Goal: Book appointment/travel/reservation: Book appointment/travel/reservation

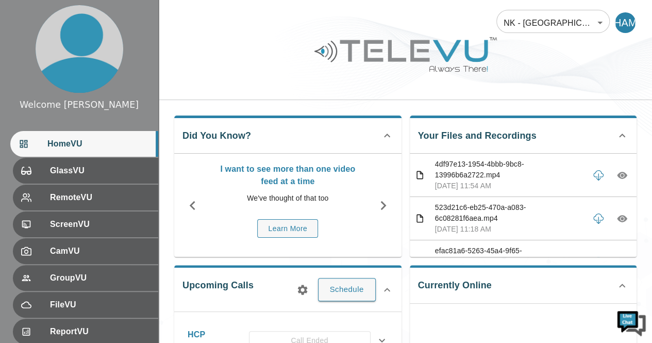
click at [94, 150] on div "HomeVU" at bounding box center [84, 144] width 148 height 26
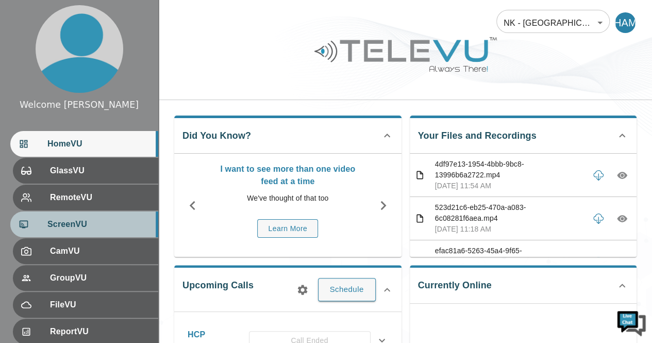
click at [88, 230] on span "ScreenVU" at bounding box center [98, 224] width 103 height 12
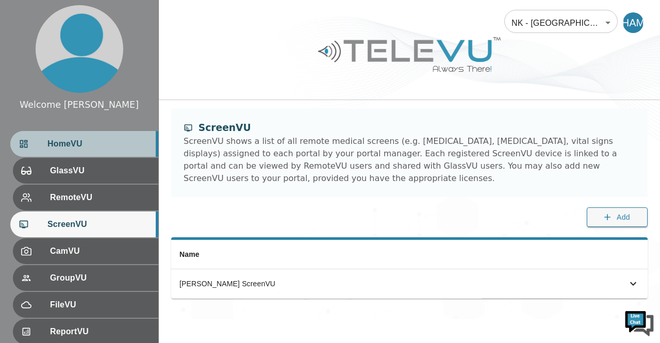
click at [101, 152] on div "HomeVU" at bounding box center [84, 144] width 148 height 26
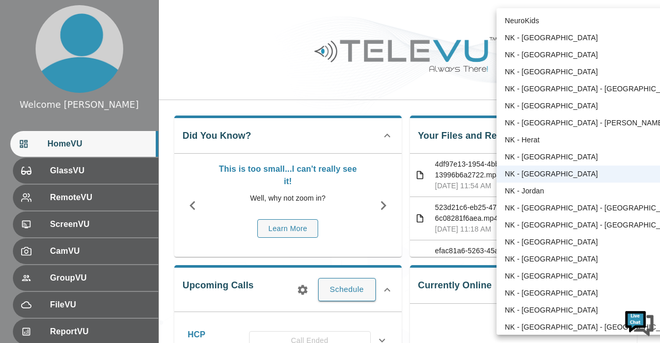
click at [536, 74] on li "NK - Brazil" at bounding box center [592, 71] width 192 height 17
type input "36"
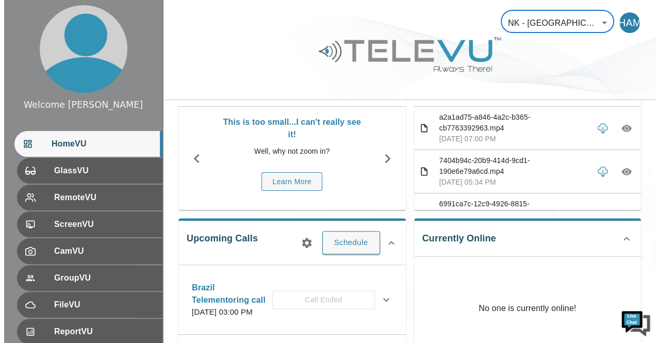
scroll to position [44, 0]
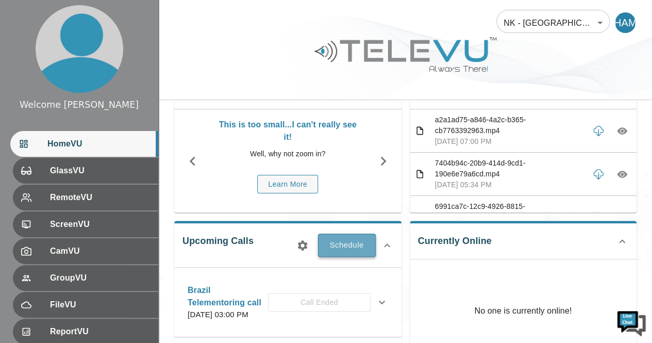
click at [347, 248] on button "Schedule" at bounding box center [347, 245] width 58 height 23
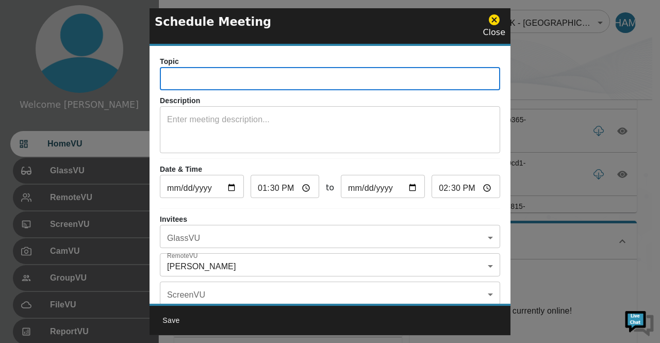
click at [209, 86] on input "text" at bounding box center [330, 80] width 340 height 21
type input "Brazil Telementoring call"
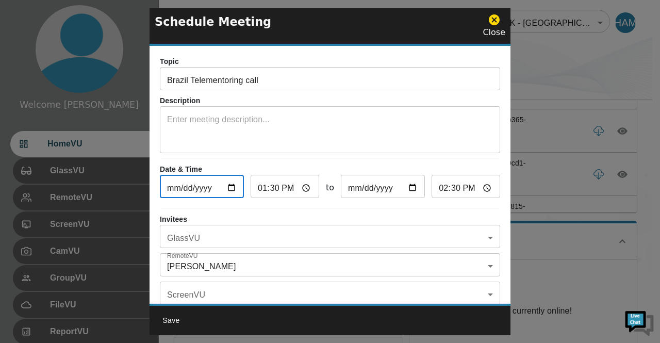
click at [226, 187] on input "[DATE]" at bounding box center [202, 187] width 84 height 21
type input "[DATE]"
click at [305, 185] on input "13:30" at bounding box center [285, 187] width 69 height 21
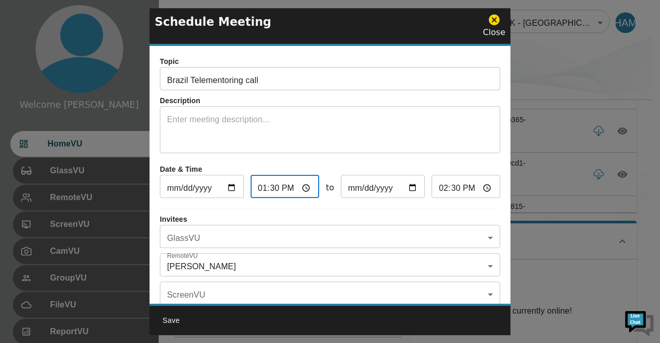
click at [263, 188] on input "13:30" at bounding box center [285, 187] width 69 height 21
type input "16:30"
type input "17:30"
type input "16:00"
type input "17:00"
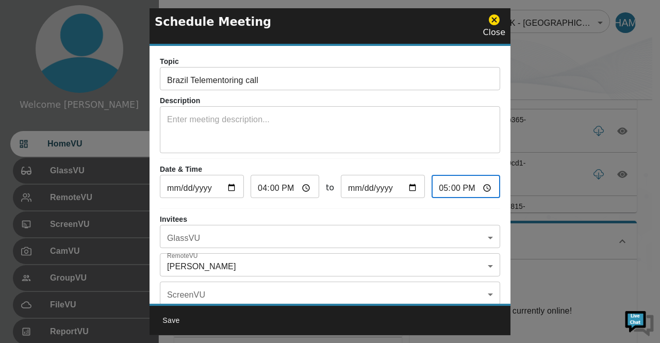
click at [441, 189] on input "17:00" at bounding box center [465, 187] width 69 height 21
type input "18:00"
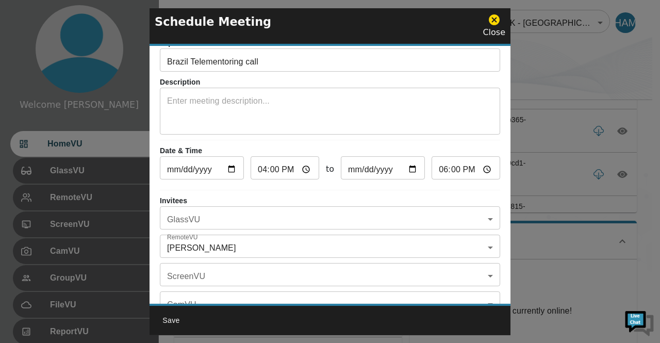
scroll to position [22, 0]
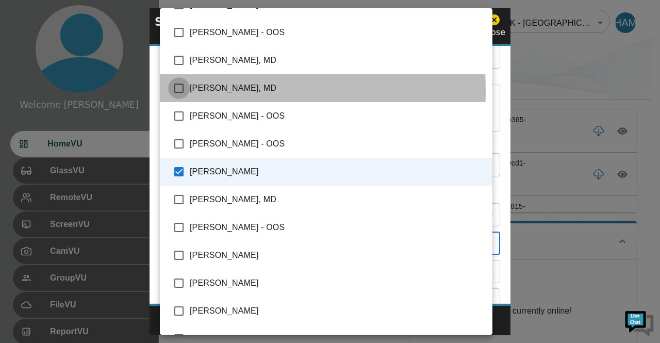
click at [178, 90] on input "checkbox" at bounding box center [179, 88] width 22 height 22
checkbox input "true"
type input "[PERSON_NAME],[PERSON_NAME], MD"
checkbox input "true"
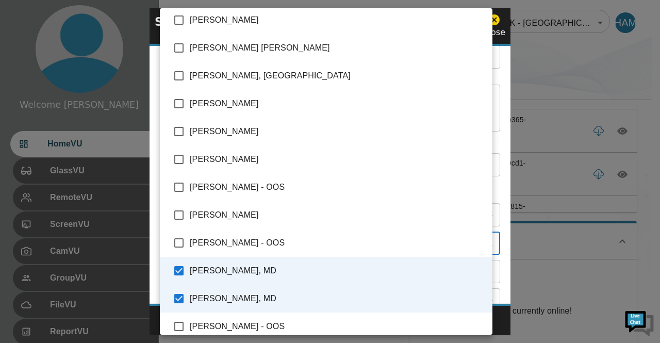
scroll to position [0, 0]
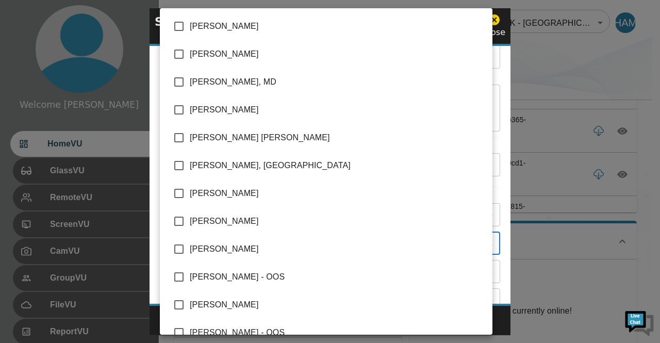
click at [182, 190] on input "checkbox" at bounding box center [179, 193] width 22 height 22
checkbox input "true"
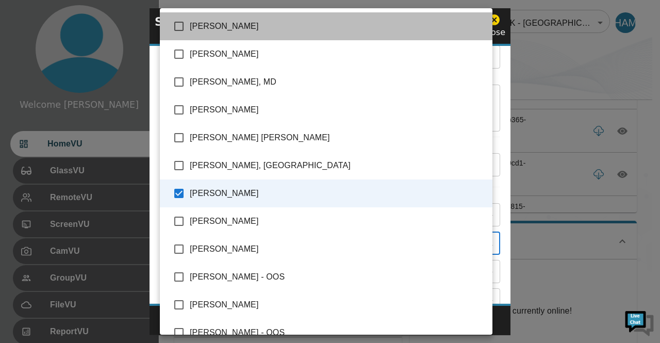
click at [340, 35] on li "[PERSON_NAME]" at bounding box center [326, 26] width 332 height 28
type input "[PERSON_NAME],[PERSON_NAME], MD,[PERSON_NAME],[PERSON_NAME]"
checkbox input "true"
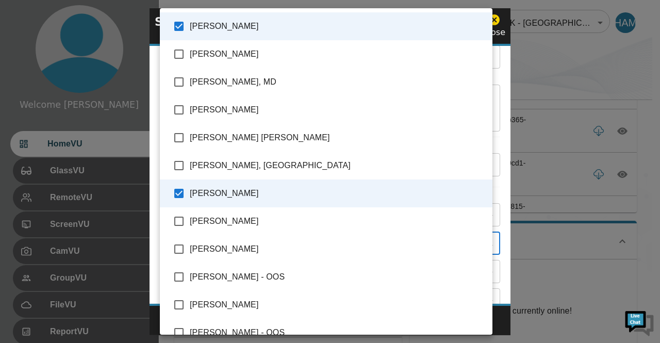
click at [552, 69] on div at bounding box center [330, 171] width 660 height 343
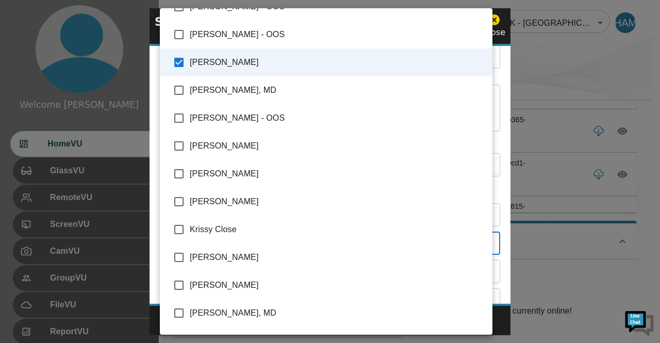
scroll to position [413, 0]
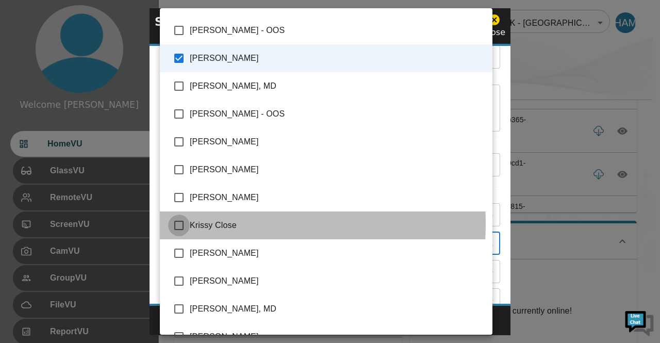
click at [179, 223] on input "checkbox" at bounding box center [179, 225] width 22 height 22
checkbox input "true"
type input "[PERSON_NAME],[PERSON_NAME], MD,[PERSON_NAME],[PERSON_NAME],[PERSON_NAME]"
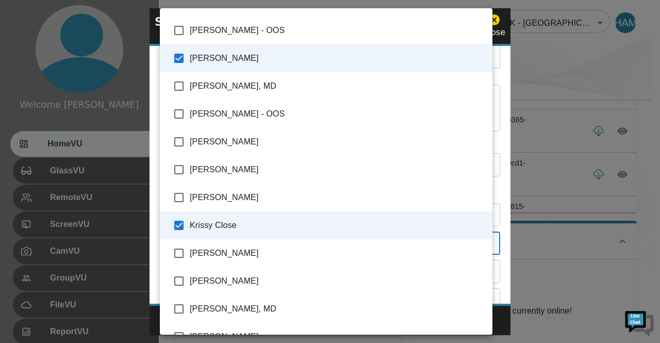
click at [546, 76] on div at bounding box center [330, 171] width 660 height 343
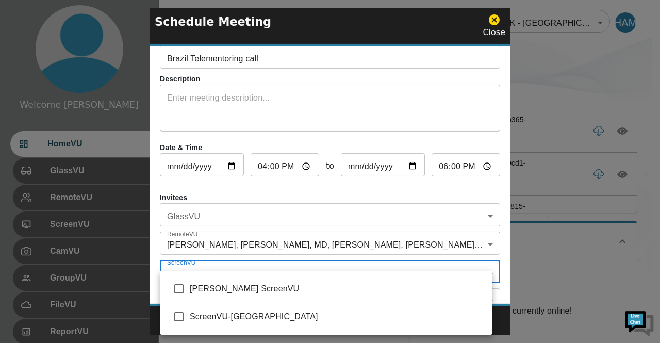
click at [183, 288] on input "checkbox" at bounding box center [179, 289] width 22 height 22
checkbox input "true"
type input "[PERSON_NAME] ScreenVU"
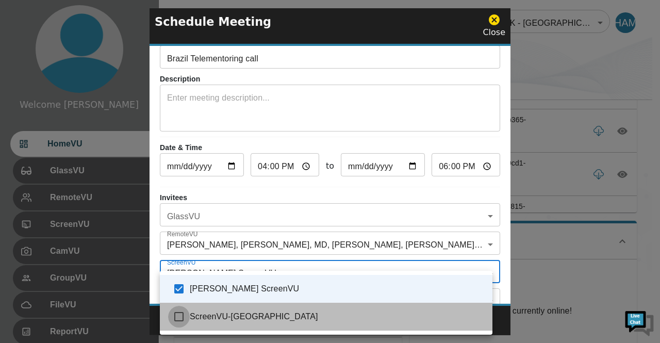
click at [181, 321] on input "checkbox" at bounding box center [179, 317] width 22 height 22
checkbox input "true"
type input "Dr. Milton Toita ScreenVU ,ScreenVU-Brazil1"
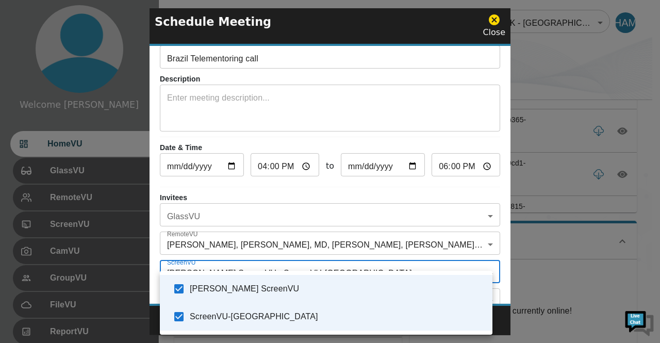
drag, startPoint x: 507, startPoint y: 248, endPoint x: 507, endPoint y: 272, distance: 24.2
click at [507, 272] on div at bounding box center [330, 171] width 660 height 343
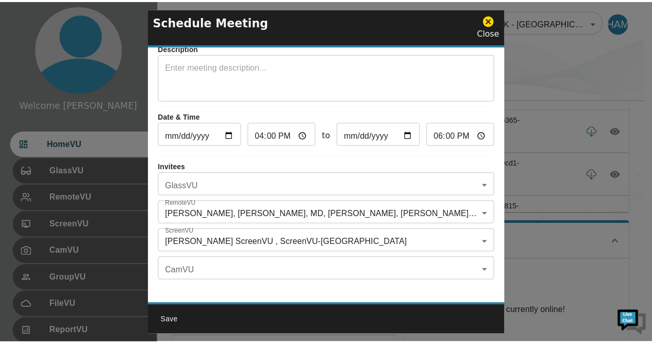
scroll to position [60, 0]
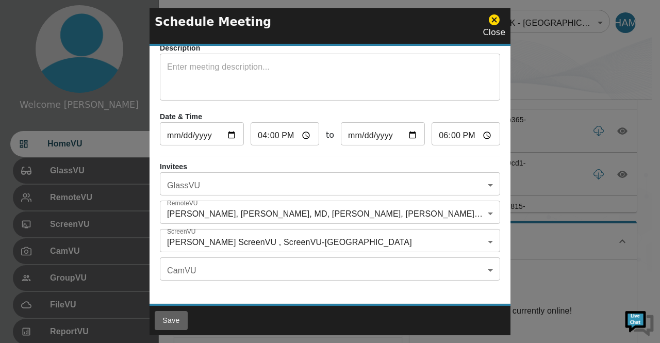
click at [168, 317] on button "Save" at bounding box center [171, 320] width 33 height 19
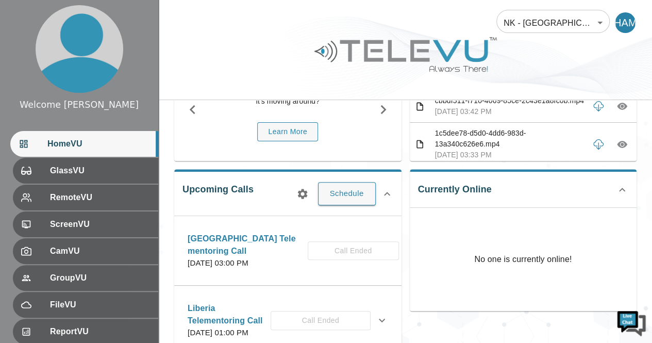
scroll to position [101, 0]
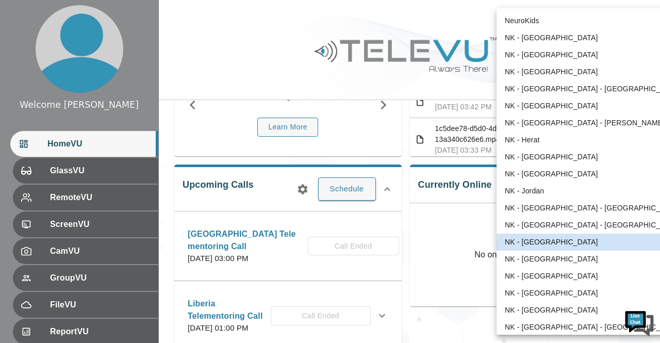
click at [599, 23] on body "Welcome Harriet HomeVU GlassVU RemoteVU ScreenVU CamVU GroupVU FileVU ReportVU …" at bounding box center [330, 264] width 660 height 730
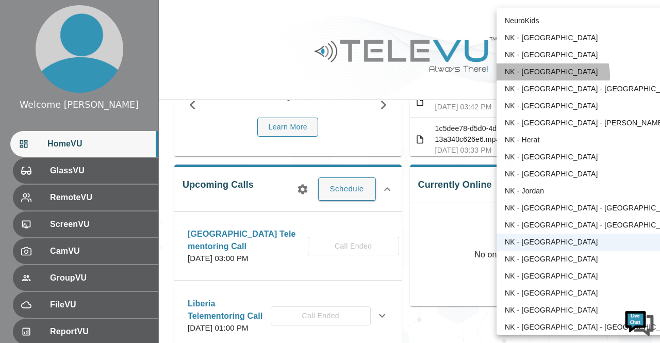
click at [552, 76] on li "NK - Brazil" at bounding box center [592, 71] width 192 height 17
type input "36"
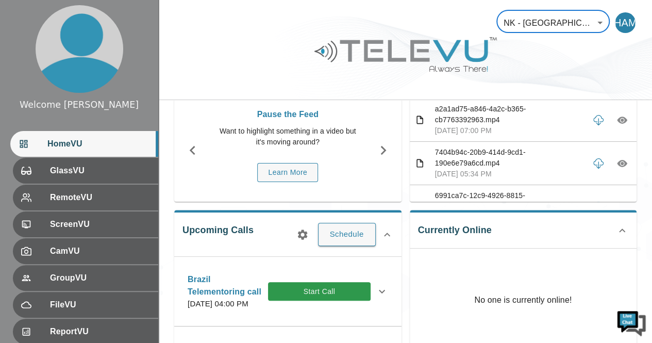
scroll to position [0, 0]
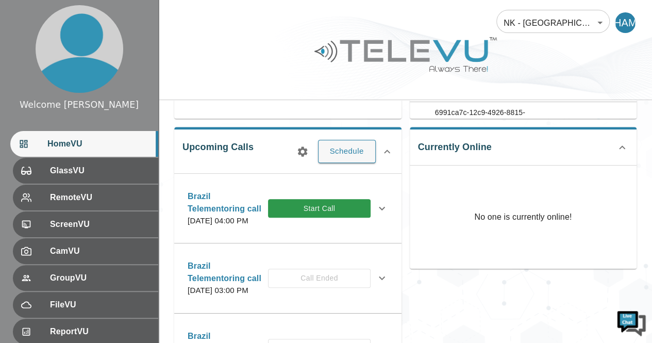
scroll to position [139, 0]
click at [379, 209] on icon at bounding box center [382, 208] width 6 height 4
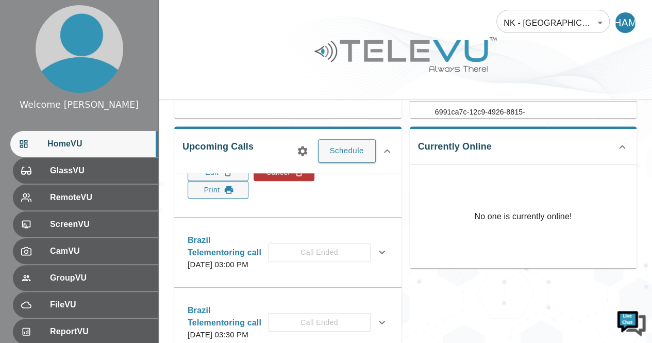
scroll to position [291, 0]
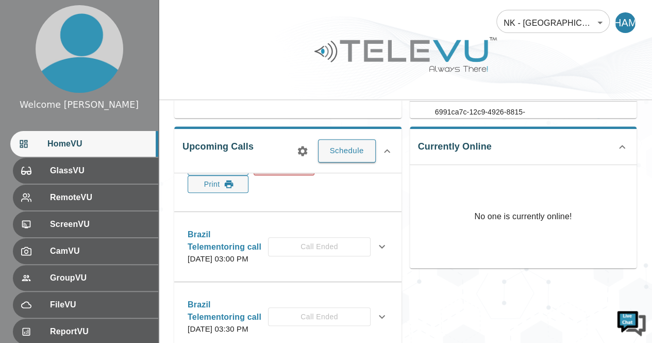
click at [266, 175] on button "Cancel" at bounding box center [284, 167] width 61 height 18
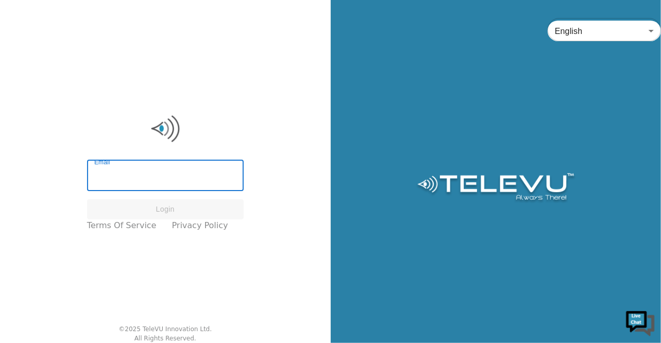
click at [149, 181] on input "Email" at bounding box center [165, 176] width 157 height 29
type input "[PERSON_NAME][EMAIL_ADDRESS][DOMAIN_NAME]"
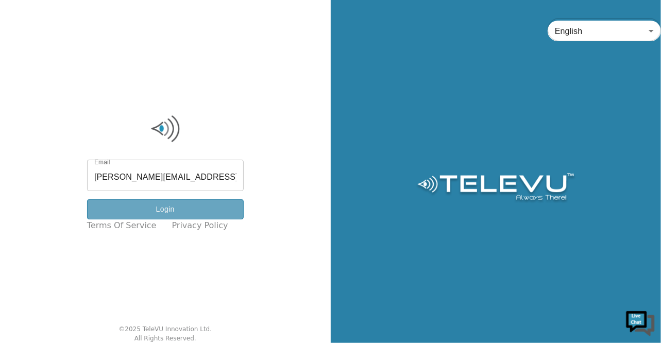
click at [174, 211] on button "Login" at bounding box center [165, 209] width 157 height 20
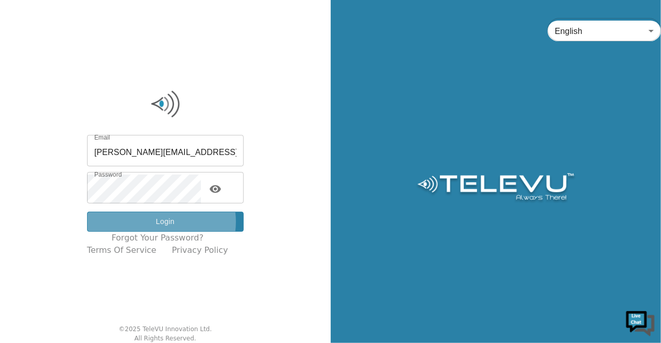
click at [170, 222] on button "Login" at bounding box center [165, 222] width 157 height 20
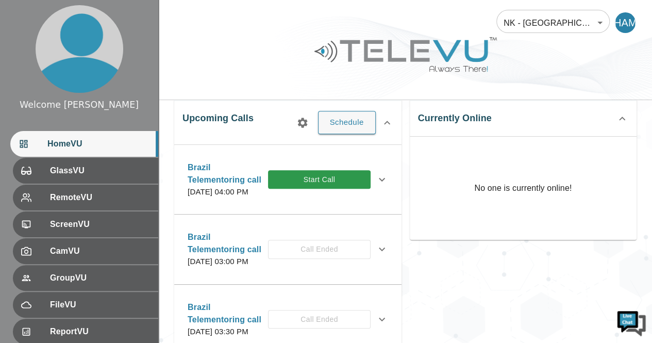
scroll to position [176, 0]
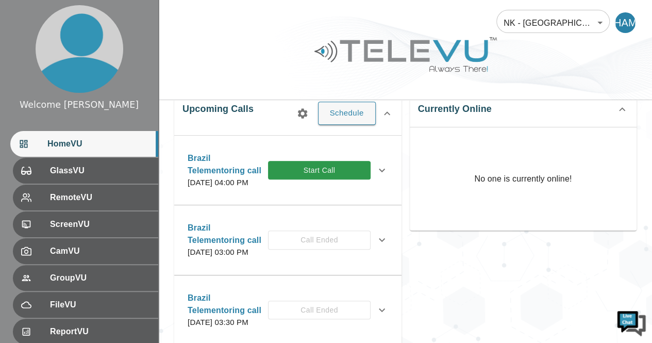
click at [376, 175] on icon at bounding box center [382, 170] width 12 height 12
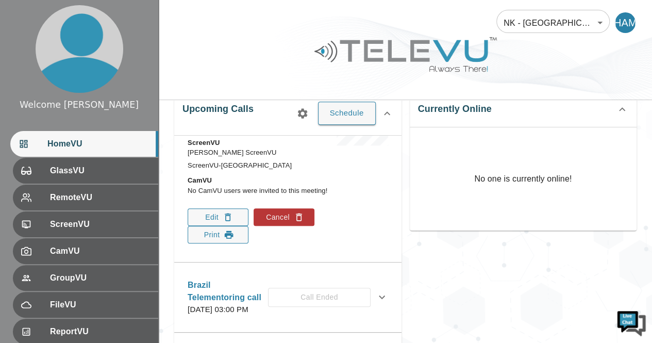
scroll to position [201, 0]
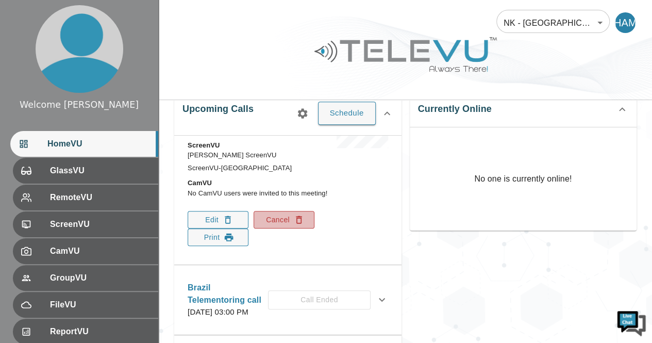
click at [273, 228] on button "Cancel" at bounding box center [284, 220] width 61 height 18
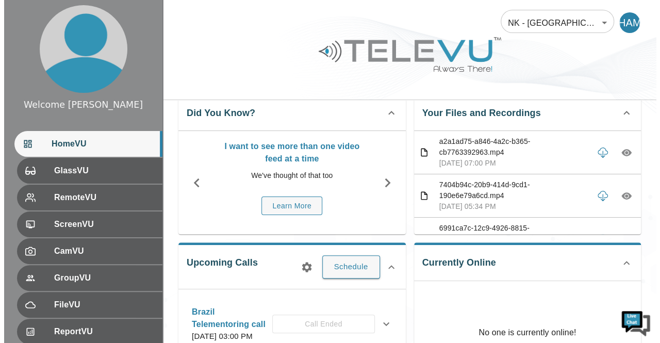
scroll to position [0, 0]
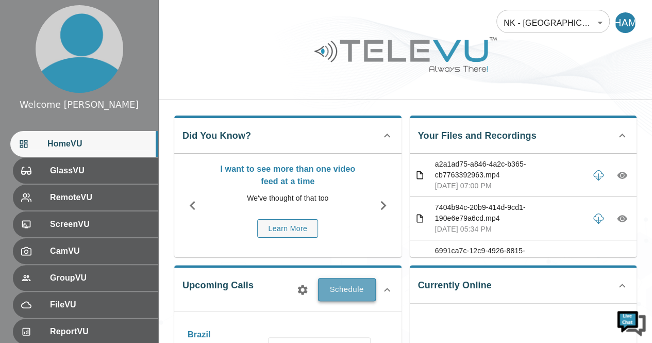
click at [352, 290] on button "Schedule" at bounding box center [347, 289] width 58 height 23
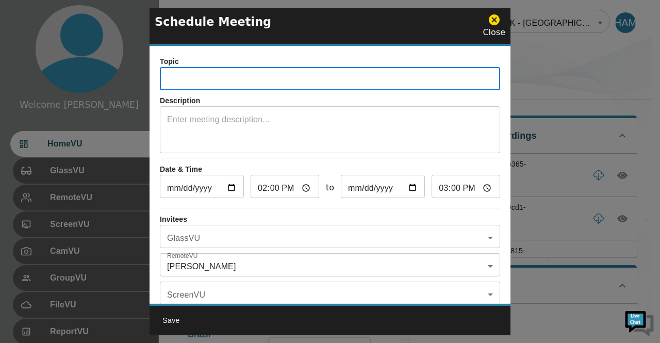
click at [212, 79] on input "text" at bounding box center [330, 80] width 340 height 21
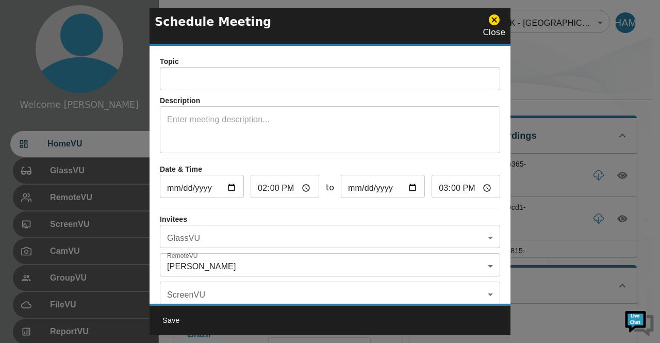
click at [565, 49] on div at bounding box center [330, 171] width 660 height 343
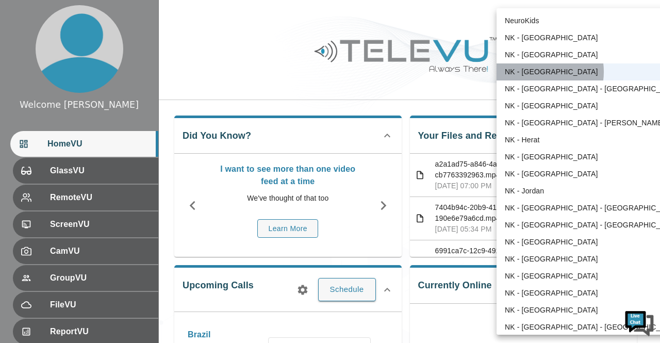
click at [531, 72] on li "NK - [GEOGRAPHIC_DATA]" at bounding box center [592, 71] width 192 height 17
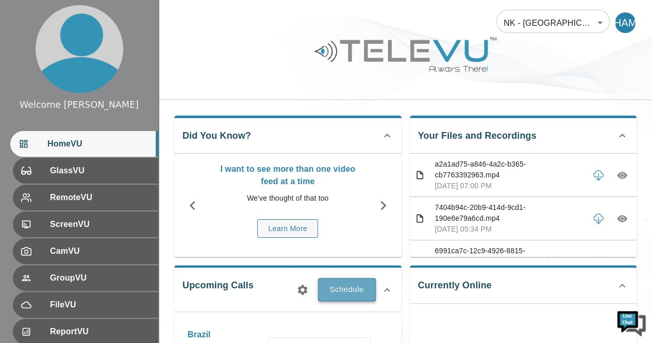
click at [344, 289] on button "Schedule" at bounding box center [347, 289] width 58 height 23
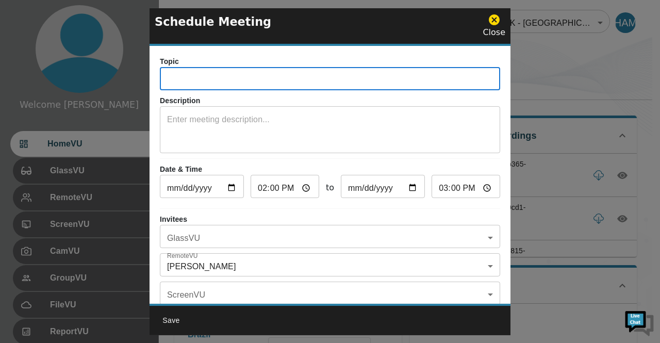
click at [280, 74] on input "text" at bounding box center [330, 80] width 340 height 21
type input "Brazil Telementoring call"
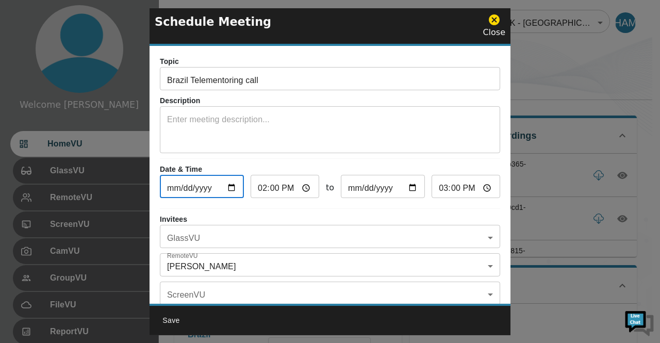
click at [232, 190] on input "[DATE]" at bounding box center [202, 187] width 84 height 21
type input "[DATE]"
click at [302, 186] on input "14:00" at bounding box center [285, 187] width 69 height 21
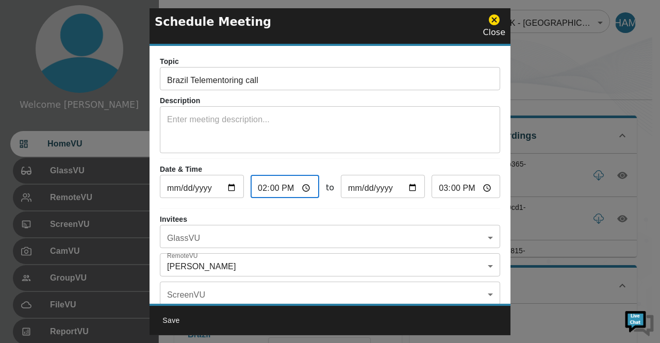
click at [265, 187] on input "14:00" at bounding box center [285, 187] width 69 height 21
type input "16:00"
type input "17:00"
click at [304, 191] on input "16:00" at bounding box center [285, 187] width 69 height 21
click at [478, 188] on input "17:00" at bounding box center [465, 187] width 69 height 21
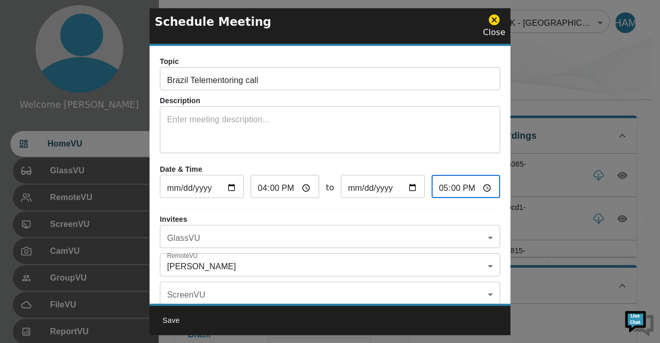
click at [438, 185] on input "17:00" at bounding box center [465, 187] width 69 height 21
type input "18:00"
click at [495, 182] on div "Topic Brazil Telementoring call ​ Description x ​ Date & Time [DATE] ​ 16:00 ​ …" at bounding box center [329, 175] width 361 height 258
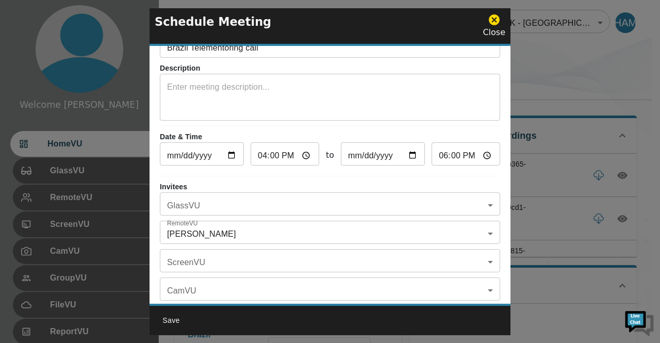
scroll to position [33, 0]
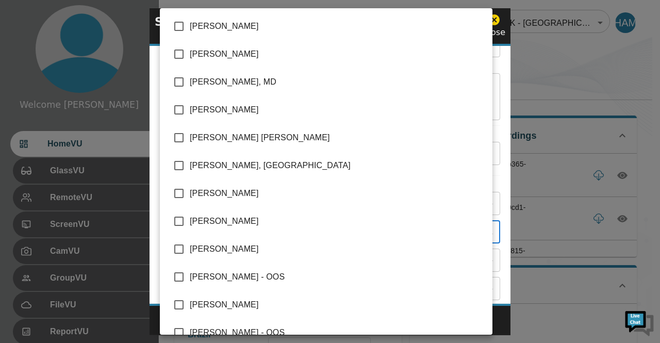
scroll to position [300, 0]
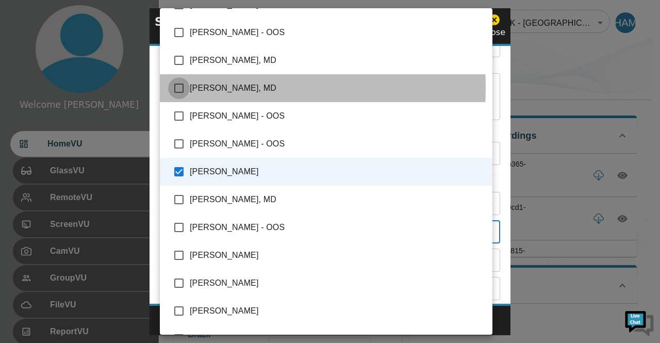
click at [180, 87] on input "checkbox" at bounding box center [179, 88] width 22 height 22
checkbox input "true"
type input "[PERSON_NAME],[PERSON_NAME], MD"
checkbox input "true"
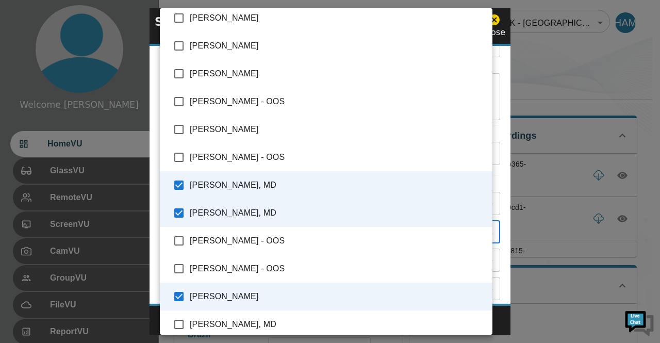
scroll to position [176, 0]
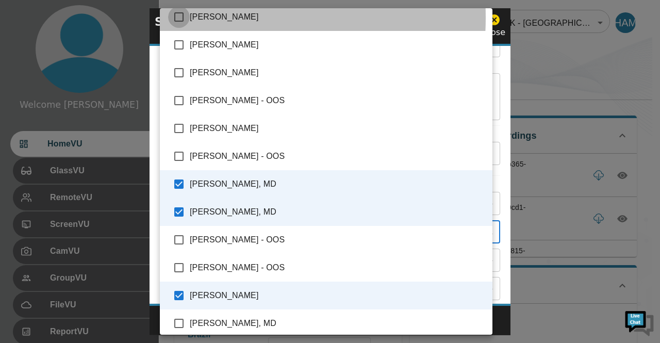
click at [181, 17] on input "checkbox" at bounding box center [179, 17] width 22 height 22
checkbox input "true"
type input "[PERSON_NAME],[PERSON_NAME], MD,[PERSON_NAME]"
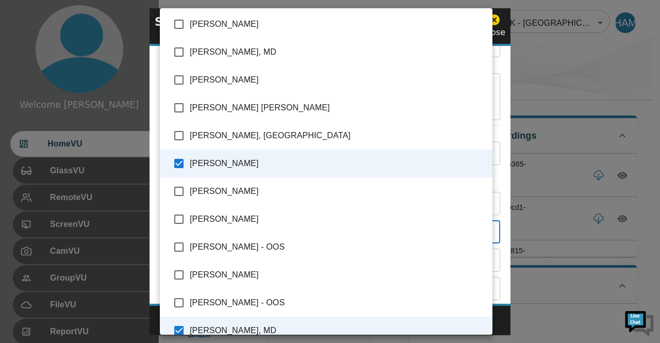
scroll to position [0, 0]
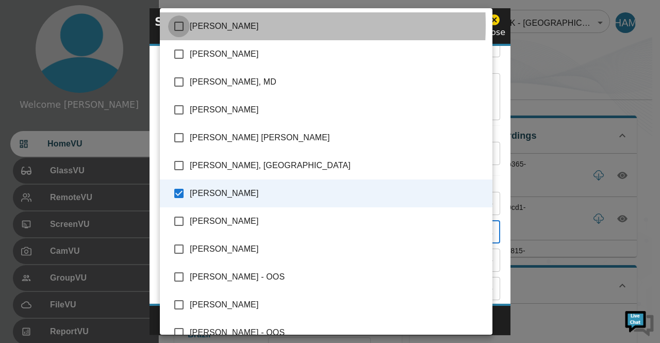
click at [179, 25] on input "checkbox" at bounding box center [179, 26] width 22 height 22
checkbox input "true"
type input "[PERSON_NAME],[PERSON_NAME], MD,[PERSON_NAME],[PERSON_NAME]"
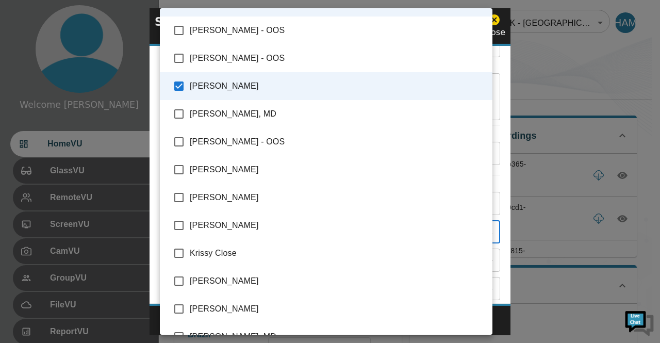
scroll to position [398, 0]
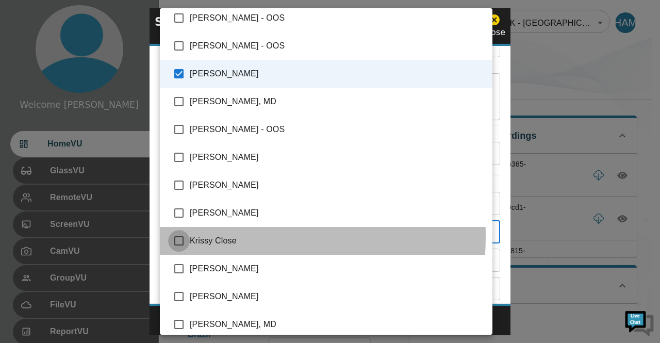
click at [182, 236] on input "checkbox" at bounding box center [179, 241] width 22 height 22
checkbox input "true"
type input "[PERSON_NAME],[PERSON_NAME], MD,[PERSON_NAME],[PERSON_NAME],[PERSON_NAME]"
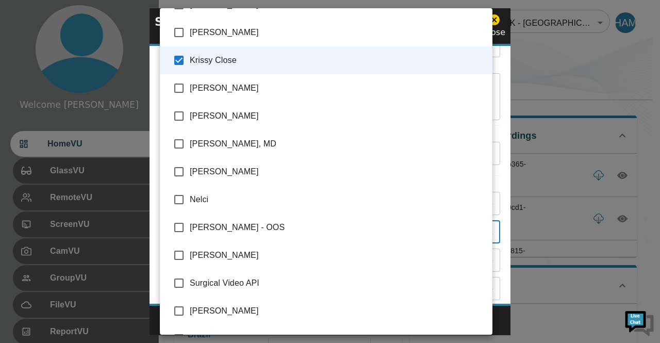
scroll to position [600, 0]
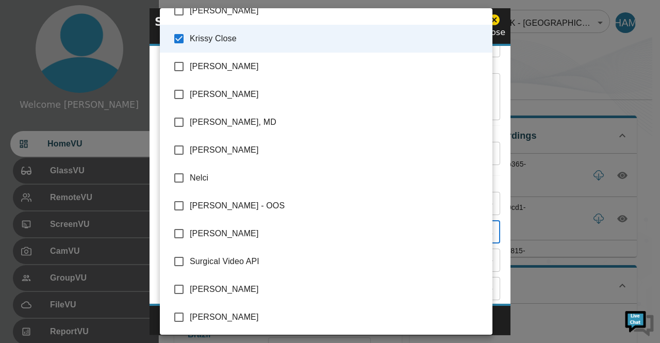
click at [568, 58] on div at bounding box center [330, 171] width 660 height 343
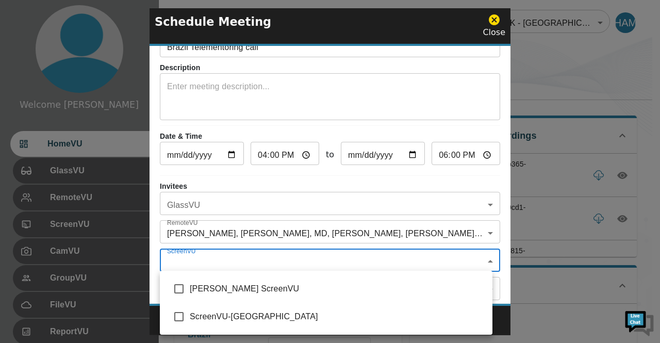
click at [178, 286] on input "checkbox" at bounding box center [179, 289] width 22 height 22
checkbox input "true"
type input "[PERSON_NAME] ScreenVU"
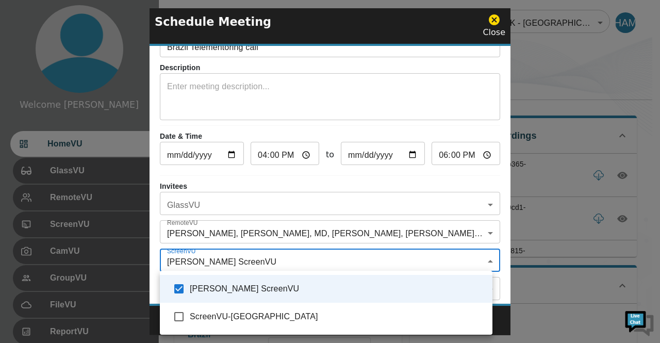
click at [526, 97] on div at bounding box center [330, 171] width 660 height 343
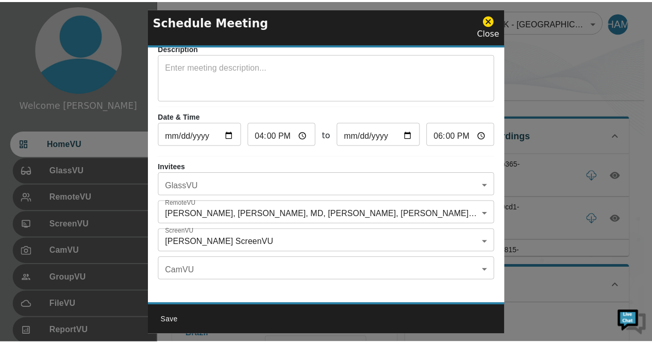
scroll to position [60, 0]
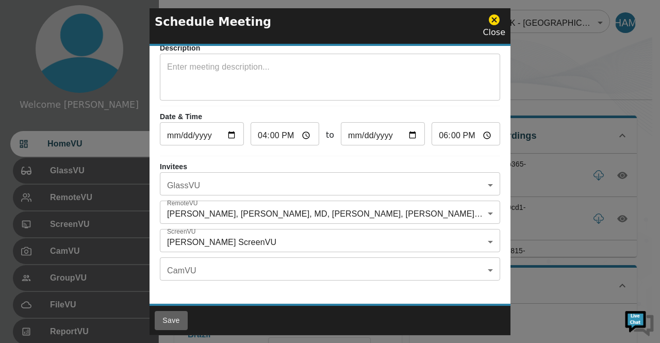
click at [174, 319] on button "Save" at bounding box center [171, 320] width 33 height 19
